Goal: Information Seeking & Learning: Learn about a topic

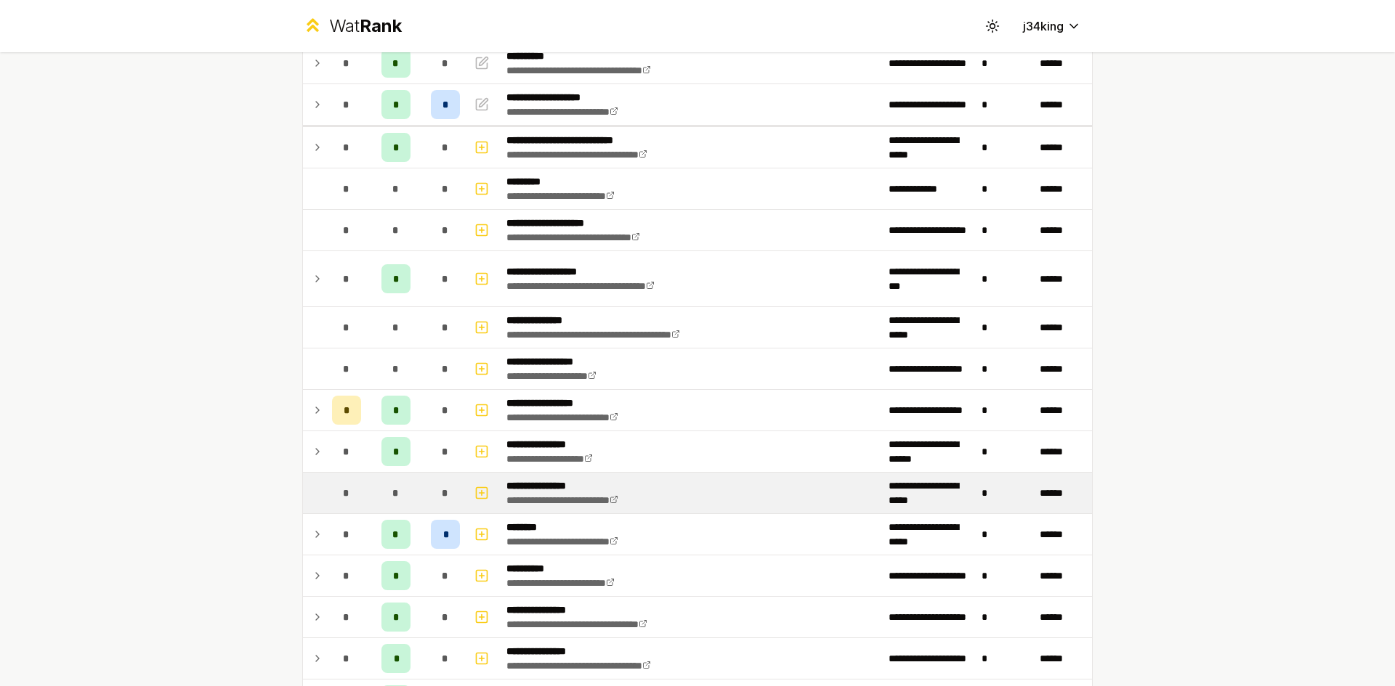
scroll to position [654, 0]
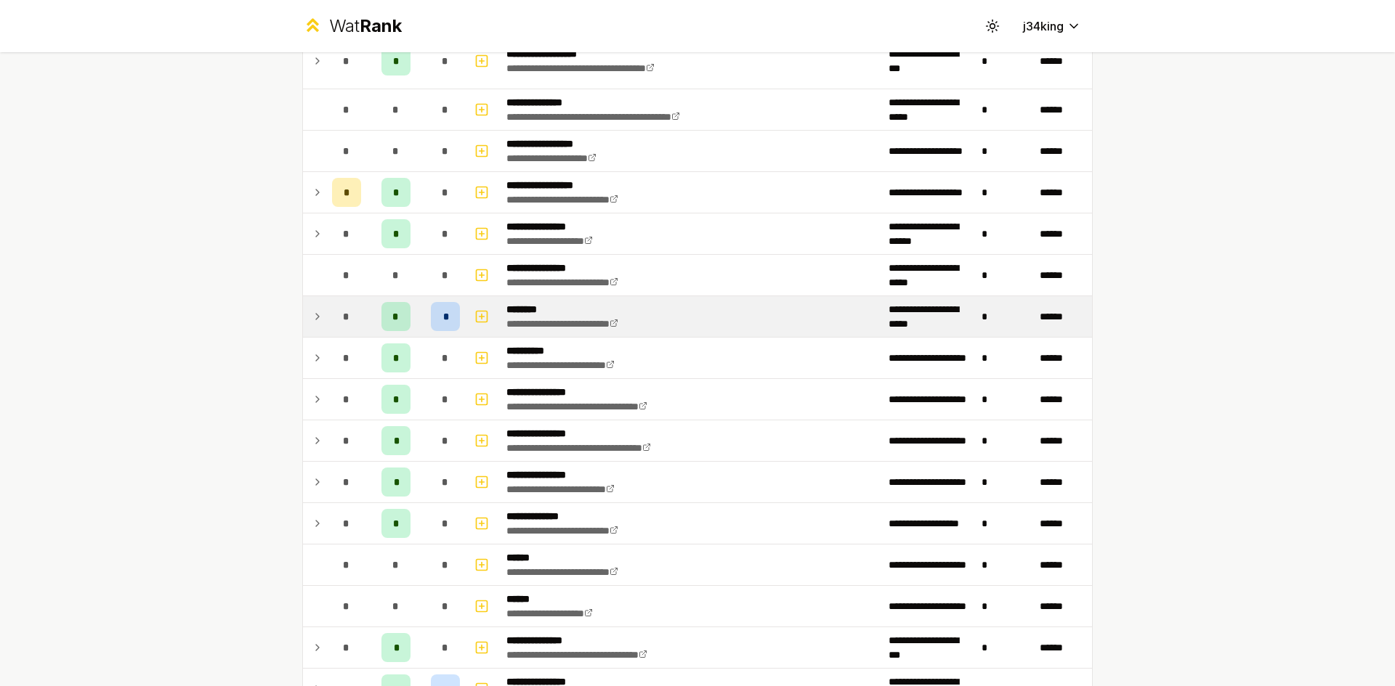
click at [317, 320] on icon at bounding box center [318, 316] width 12 height 17
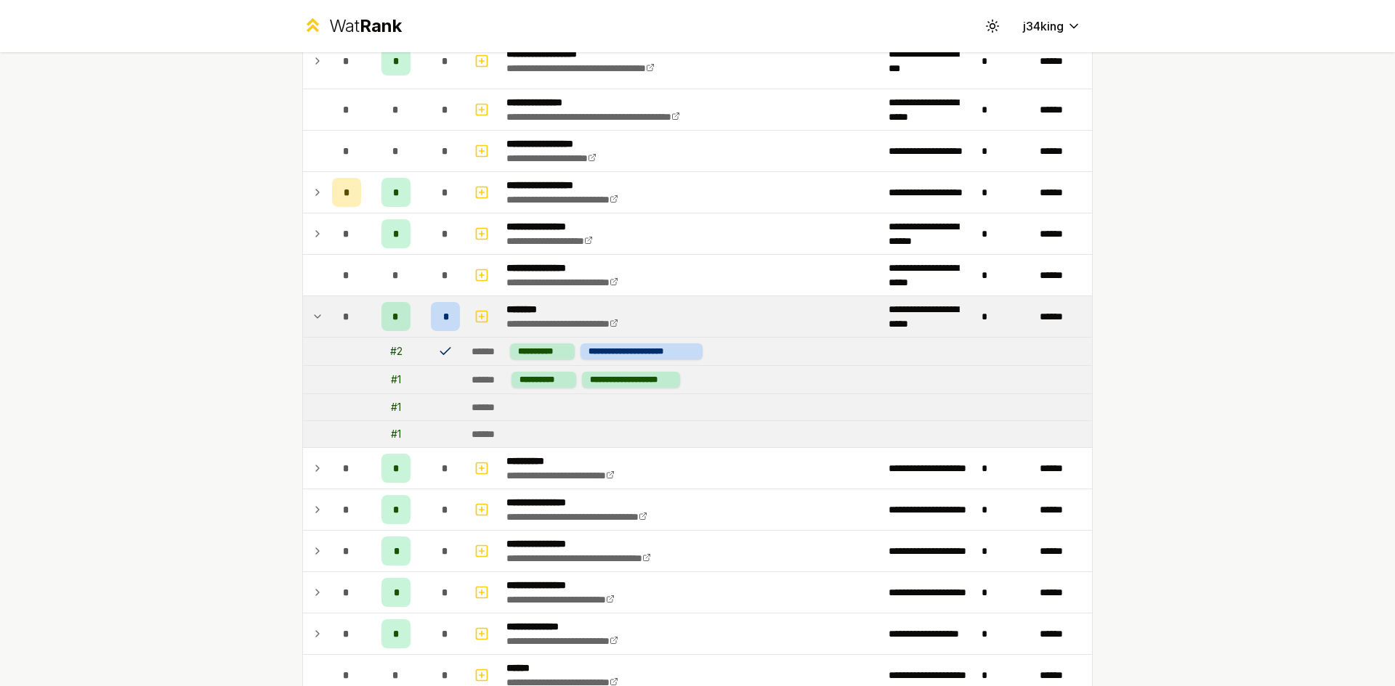
click at [317, 320] on icon at bounding box center [318, 316] width 12 height 17
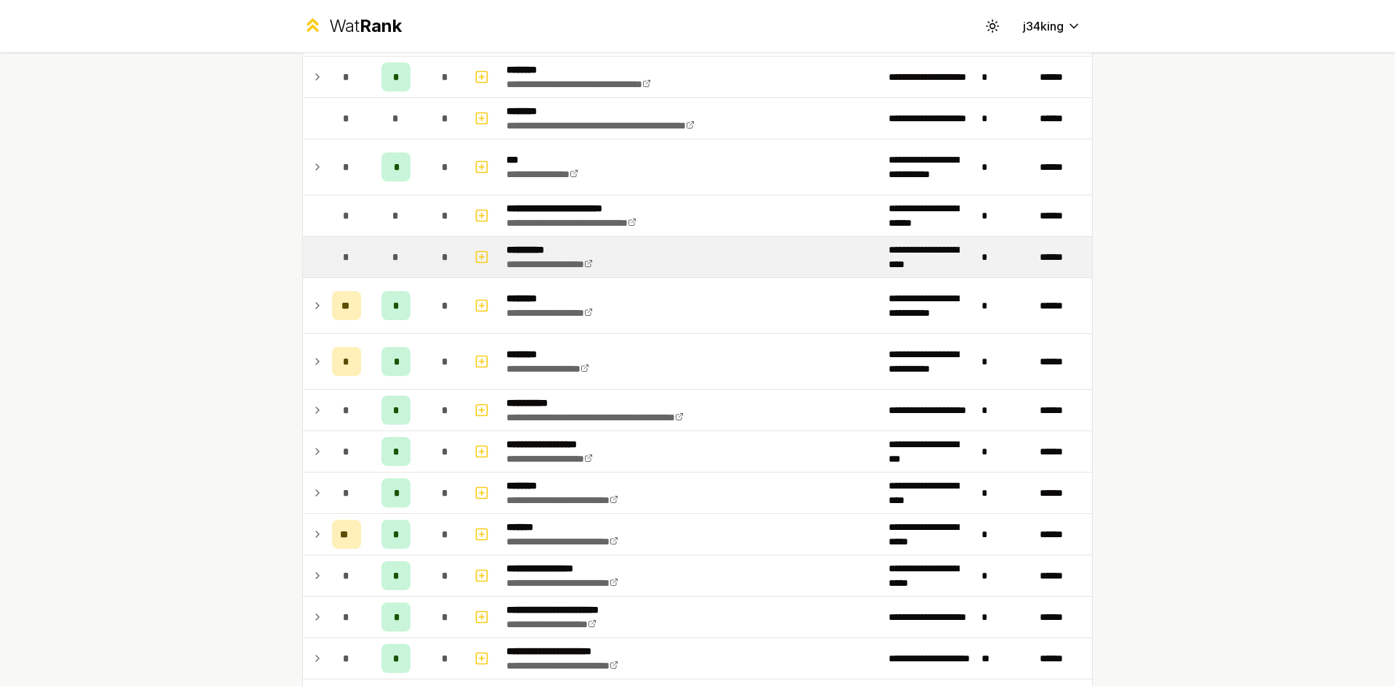
scroll to position [1737, 0]
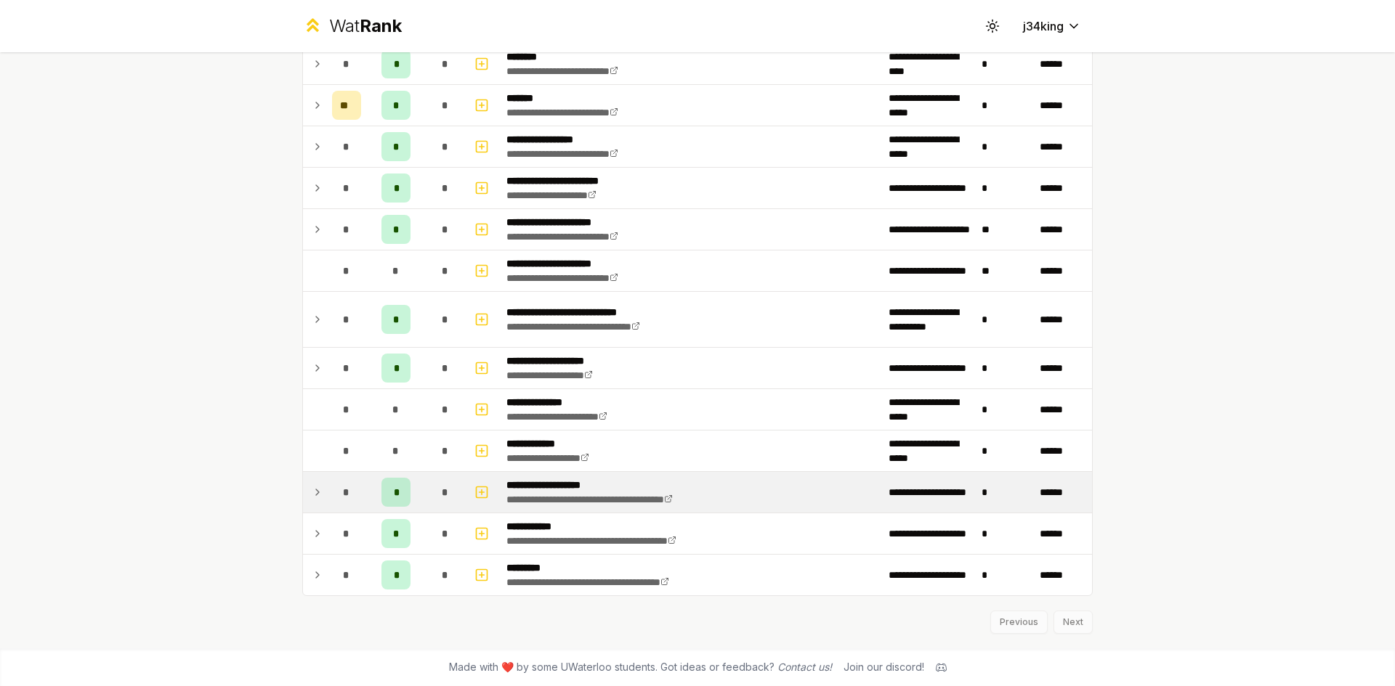
click at [316, 505] on td at bounding box center [314, 492] width 23 height 41
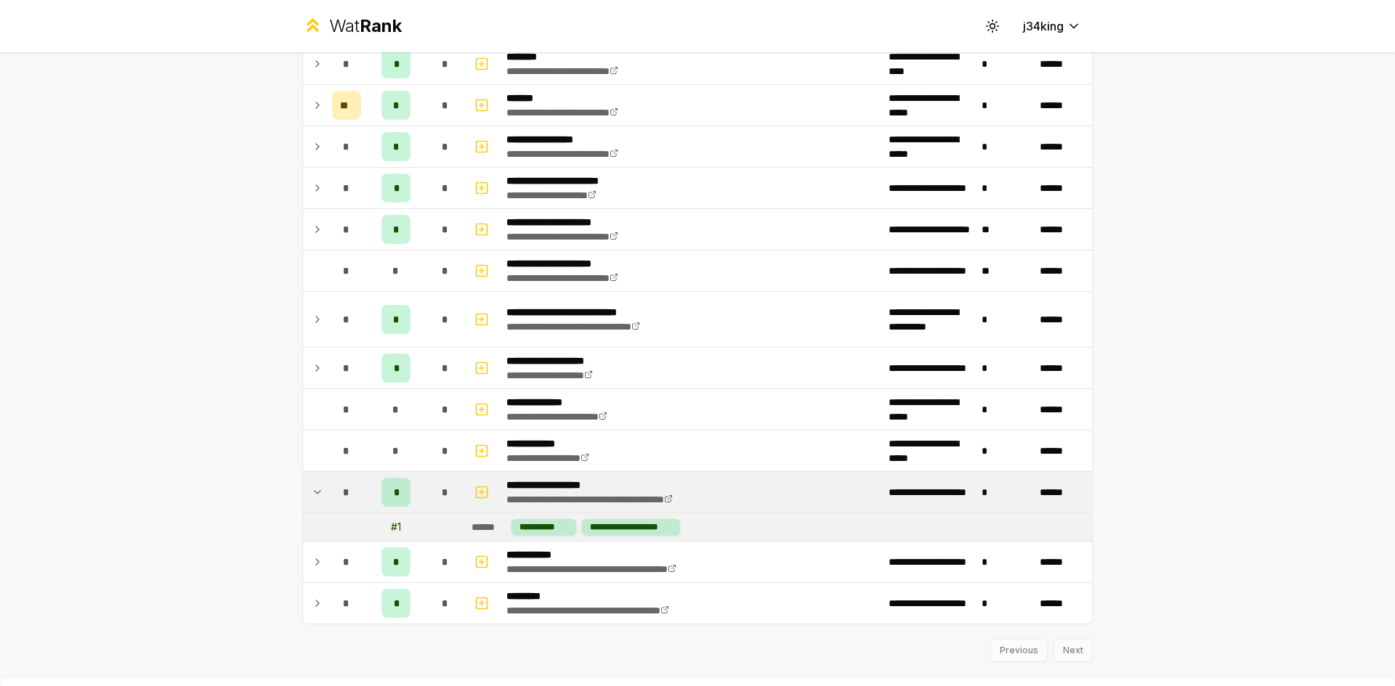
click at [316, 505] on td at bounding box center [314, 492] width 23 height 41
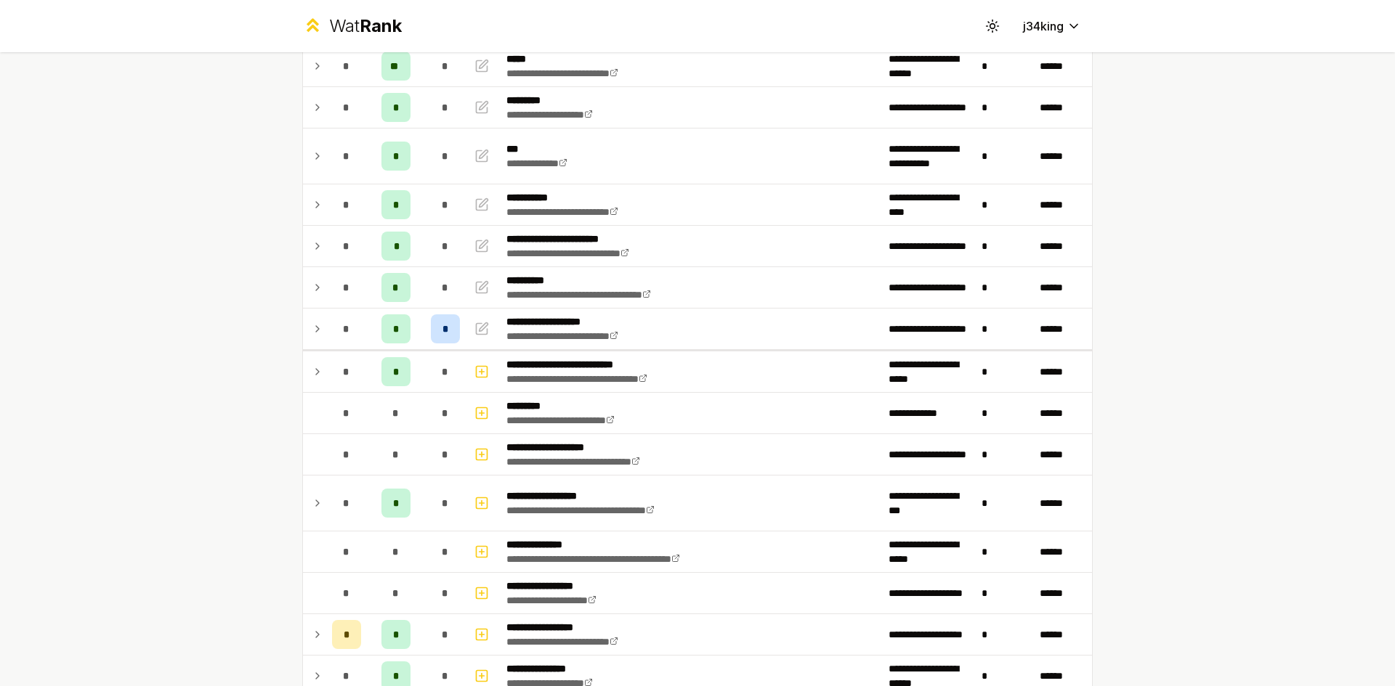
scroll to position [0, 0]
